Goal: Submit feedback/report problem: Submit feedback/report problem

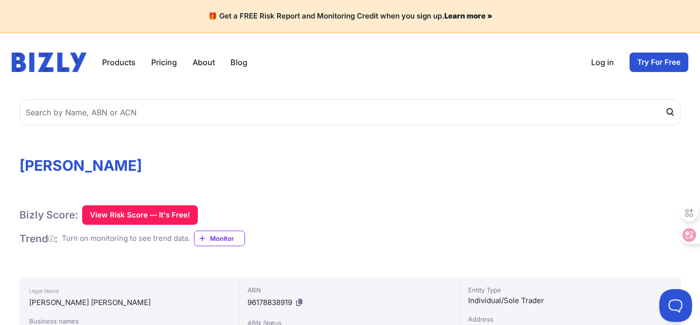
click at [676, 307] on button at bounding box center [673, 303] width 29 height 29
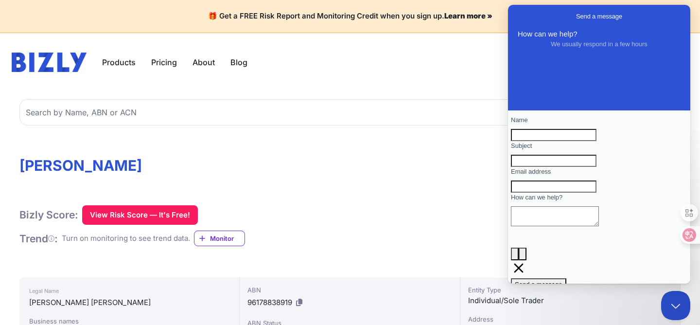
click at [591, 141] on input "Name" at bounding box center [554, 135] width 86 height 13
type input "[PERSON_NAME]"
click at [570, 167] on input "Subject" at bounding box center [554, 161] width 86 height 13
click at [574, 226] on textarea "How can we help?" at bounding box center [555, 216] width 88 height 20
paste textarea "Hello, I noticed that my personal information appears on the Dun & Bradstreet b…"
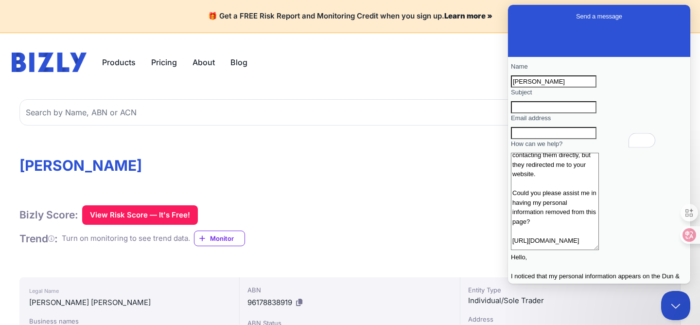
scroll to position [89, 0]
click at [572, 247] on textarea "Hello, I noticed that my personal information appears on the Dun & Bradstreet b…" at bounding box center [555, 201] width 88 height 97
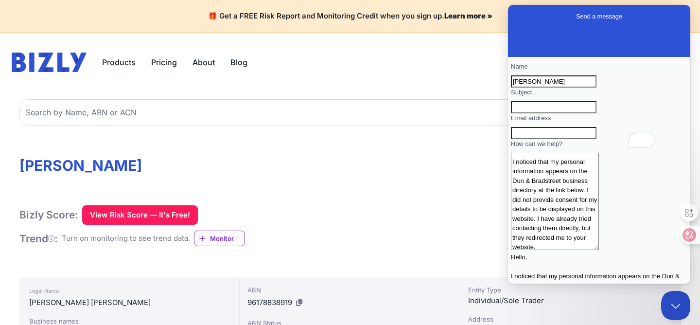
scroll to position [0, 0]
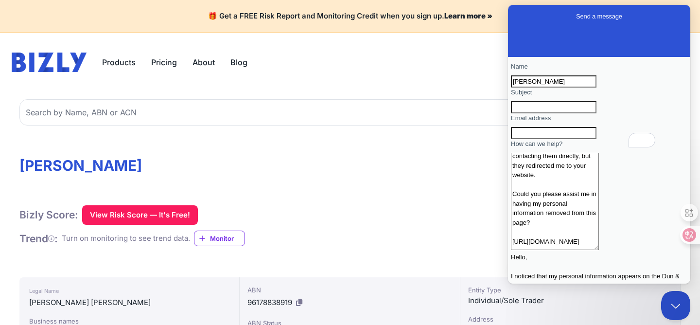
drag, startPoint x: 629, startPoint y: 259, endPoint x: 526, endPoint y: 225, distance: 108.6
click at [526, 225] on textarea "Hello, I noticed that my personal information appears on the Dun & Bradstreet b…" at bounding box center [555, 201] width 88 height 97
paste textarea "[DOMAIN_NAME][URL][PERSON_NAME]"
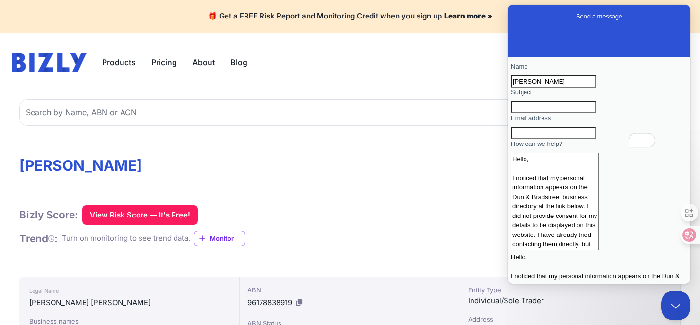
click at [549, 226] on textarea "Hello, I noticed that my personal information appears on the Dun & Bradstreet b…" at bounding box center [555, 201] width 88 height 97
drag, startPoint x: 549, startPoint y: 225, endPoint x: 656, endPoint y: 225, distance: 107.5
click at [599, 225] on textarea "Hello, I noticed that my personal information appears on the Dun & Bradstreet b…" at bounding box center [555, 201] width 88 height 97
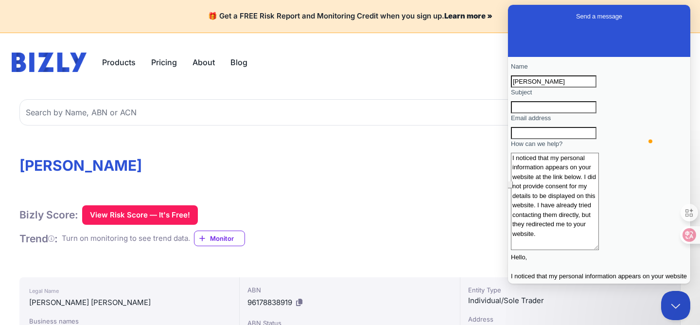
drag, startPoint x: 575, startPoint y: 226, endPoint x: 583, endPoint y: 243, distance: 18.7
click at [583, 243] on textarea "Hello, I noticed that my personal information appears on your website at the li…" at bounding box center [555, 201] width 88 height 97
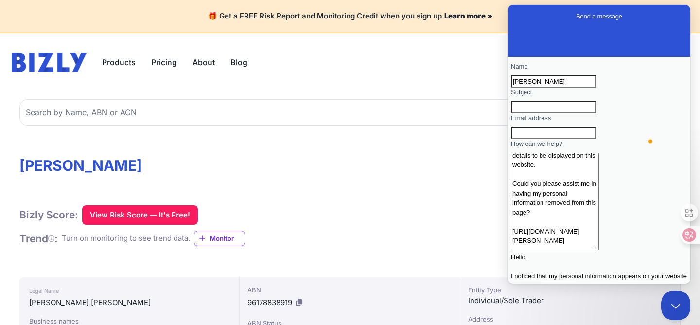
click at [574, 250] on textarea "Hello, I noticed that my personal information appears on your website at the li…" at bounding box center [555, 201] width 88 height 97
type textarea "Hello, I noticed that my personal information appears on your website at the li…"
click at [574, 140] on input "Email address" at bounding box center [554, 133] width 86 height 13
type input "[PERSON_NAME][EMAIL_ADDRESS][PERSON_NAME][DOMAIN_NAME]"
click at [584, 114] on input "Subject" at bounding box center [554, 107] width 86 height 13
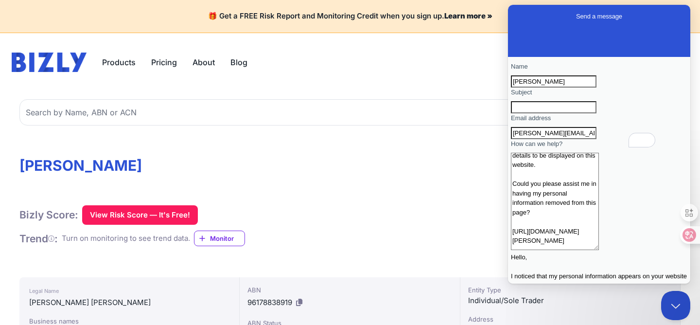
paste input "Request for Removal of Personal Information"
type input "Request for Removal of Personal Information"
click at [570, 82] on input "[PERSON_NAME]" at bounding box center [554, 81] width 86 height 13
type input "[PERSON_NAME] [PERSON_NAME]"
click at [581, 177] on div "How can we help? Hello, I noticed that my personal information appears on your …" at bounding box center [599, 262] width 177 height 246
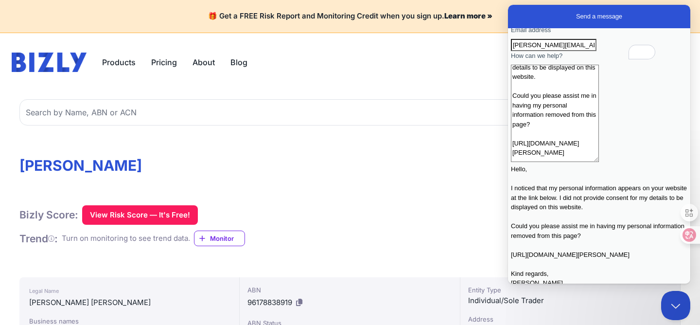
click at [578, 162] on textarea "Hello, I noticed that my personal information appears on your website at the li…" at bounding box center [555, 113] width 88 height 97
type textarea "Hello, I noticed that my personal information appears on your website at the li…"
